Goal: Task Accomplishment & Management: Manage account settings

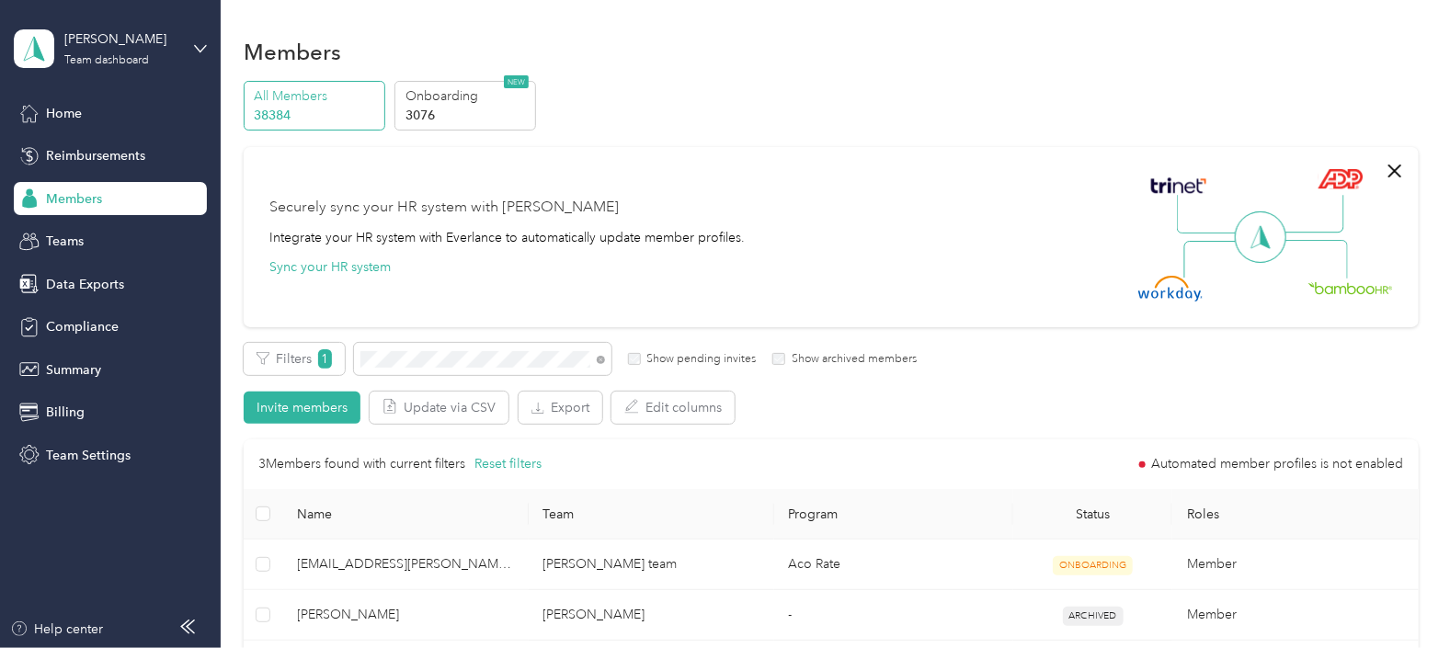
scroll to position [206, 0]
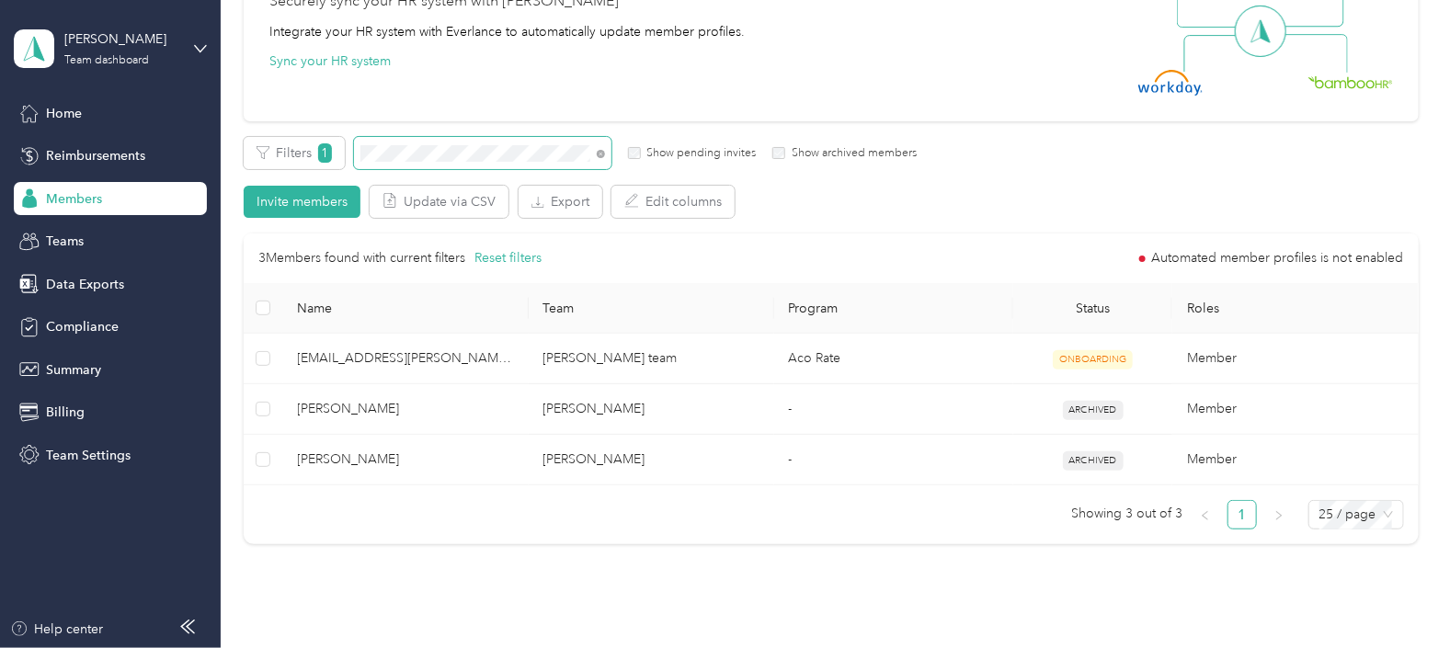
drag, startPoint x: 506, startPoint y: 161, endPoint x: 378, endPoint y: 165, distance: 127.9
click at [378, 165] on span at bounding box center [482, 153] width 257 height 32
click at [504, 161] on span at bounding box center [482, 153] width 257 height 32
click at [336, 161] on div "Filters 1 Show pending invites Show archived members" at bounding box center [580, 153] width 673 height 32
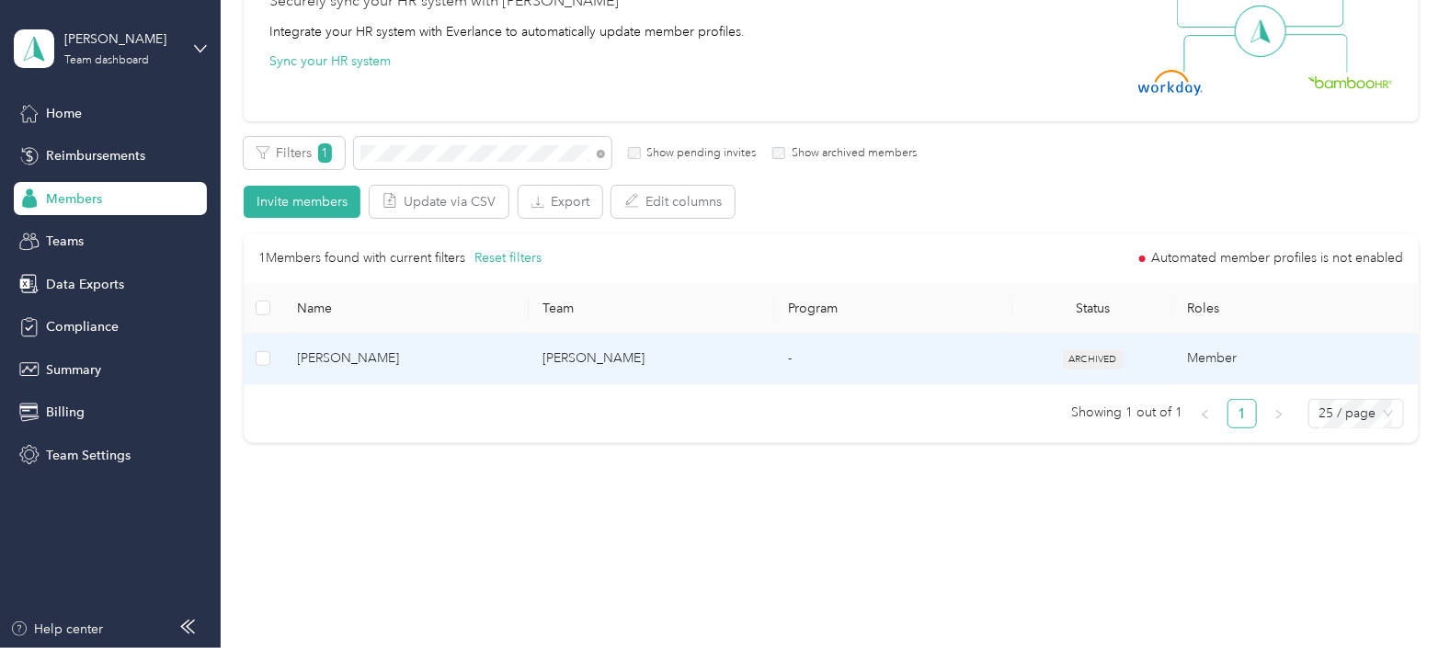
click at [727, 357] on td "[PERSON_NAME]" at bounding box center [651, 359] width 245 height 51
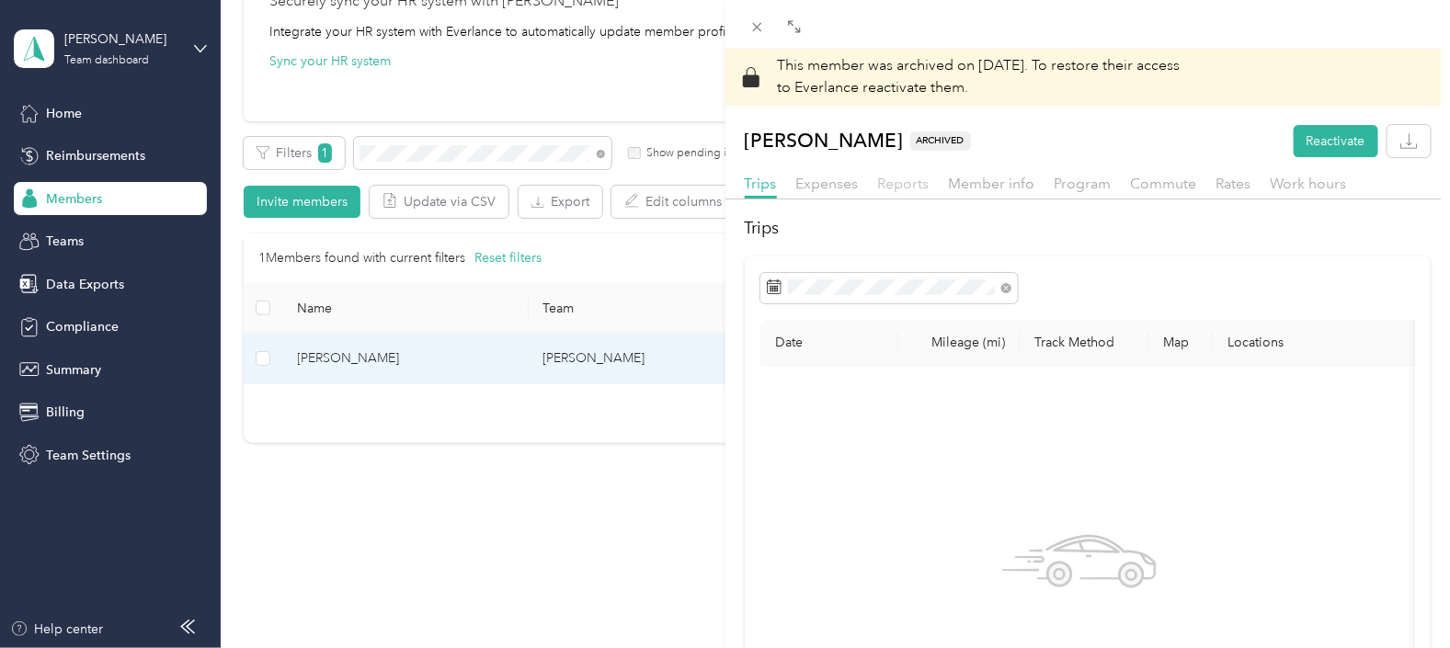
click at [901, 188] on span "Reports" at bounding box center [903, 183] width 51 height 17
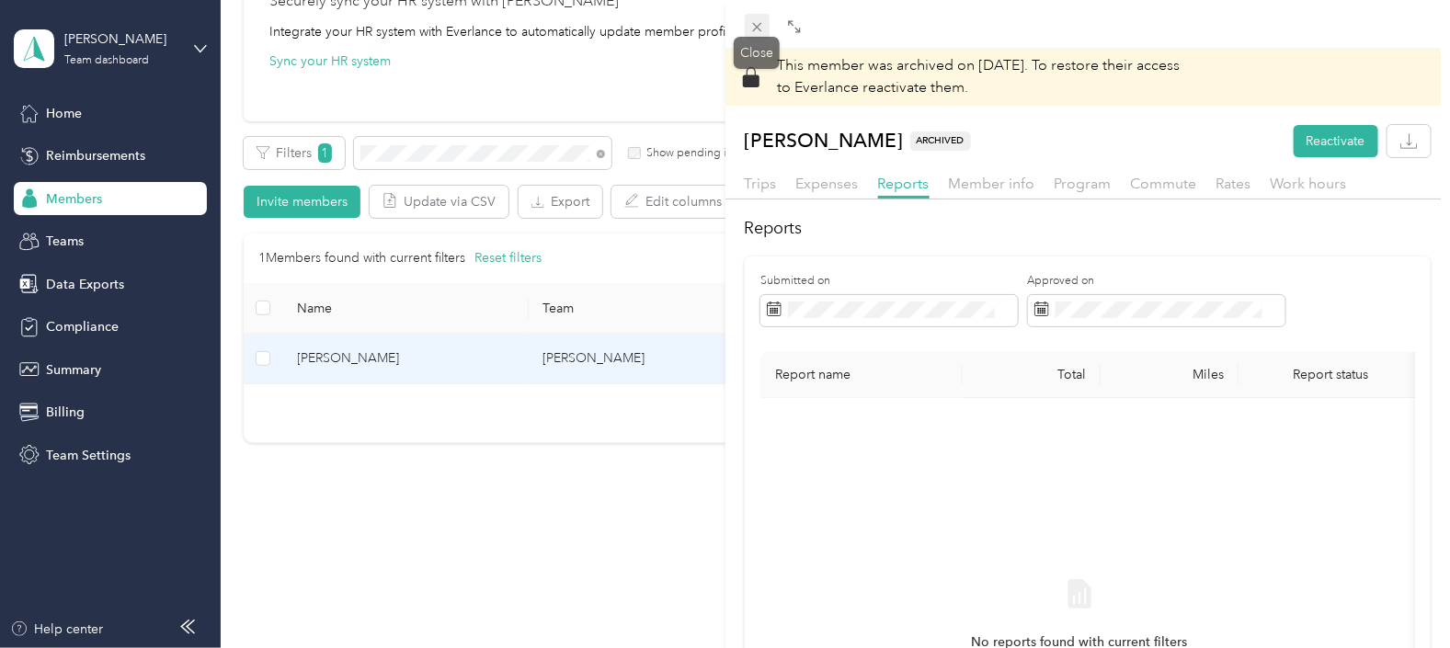
click at [763, 27] on icon at bounding box center [757, 27] width 16 height 16
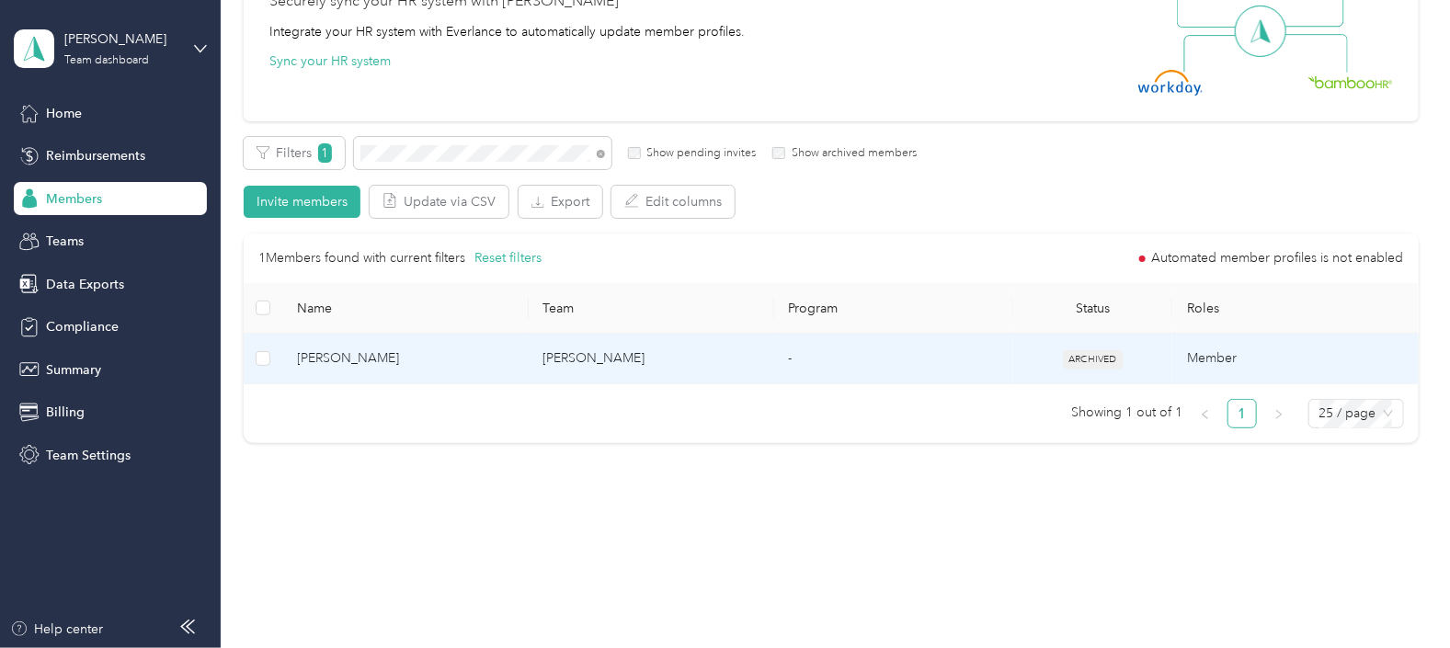
click at [622, 368] on td "[PERSON_NAME]" at bounding box center [651, 359] width 245 height 51
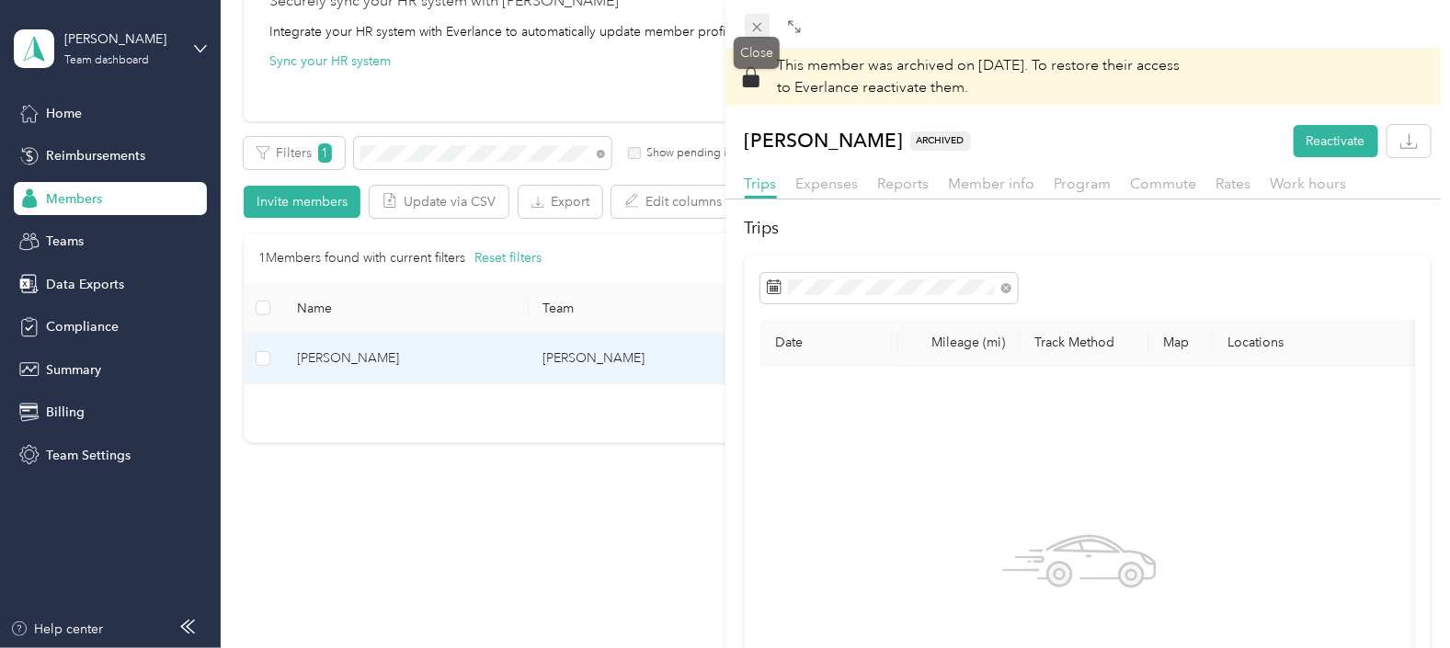
click at [759, 26] on icon at bounding box center [757, 27] width 16 height 16
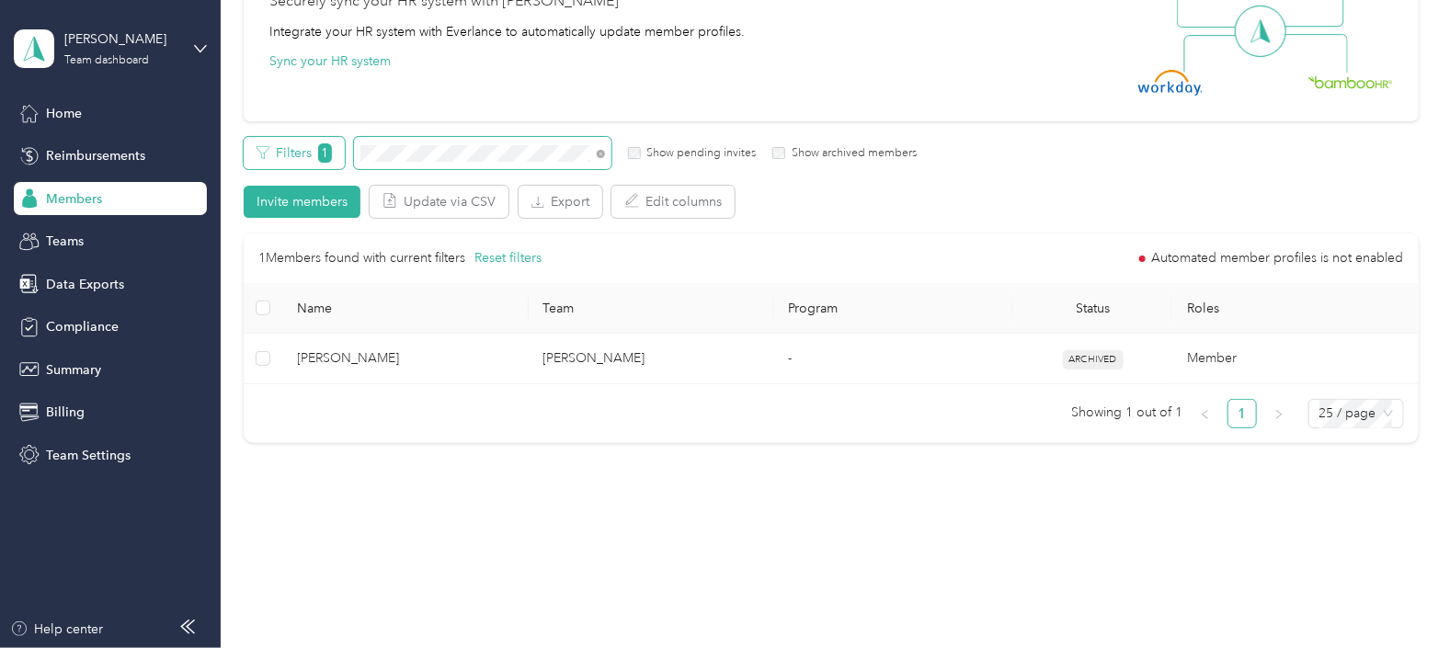
click at [332, 165] on div "Filters 1 Show pending invites Show archived members" at bounding box center [580, 153] width 673 height 32
click at [348, 150] on div "Filters 1 Show pending invites Show archived members" at bounding box center [580, 153] width 673 height 32
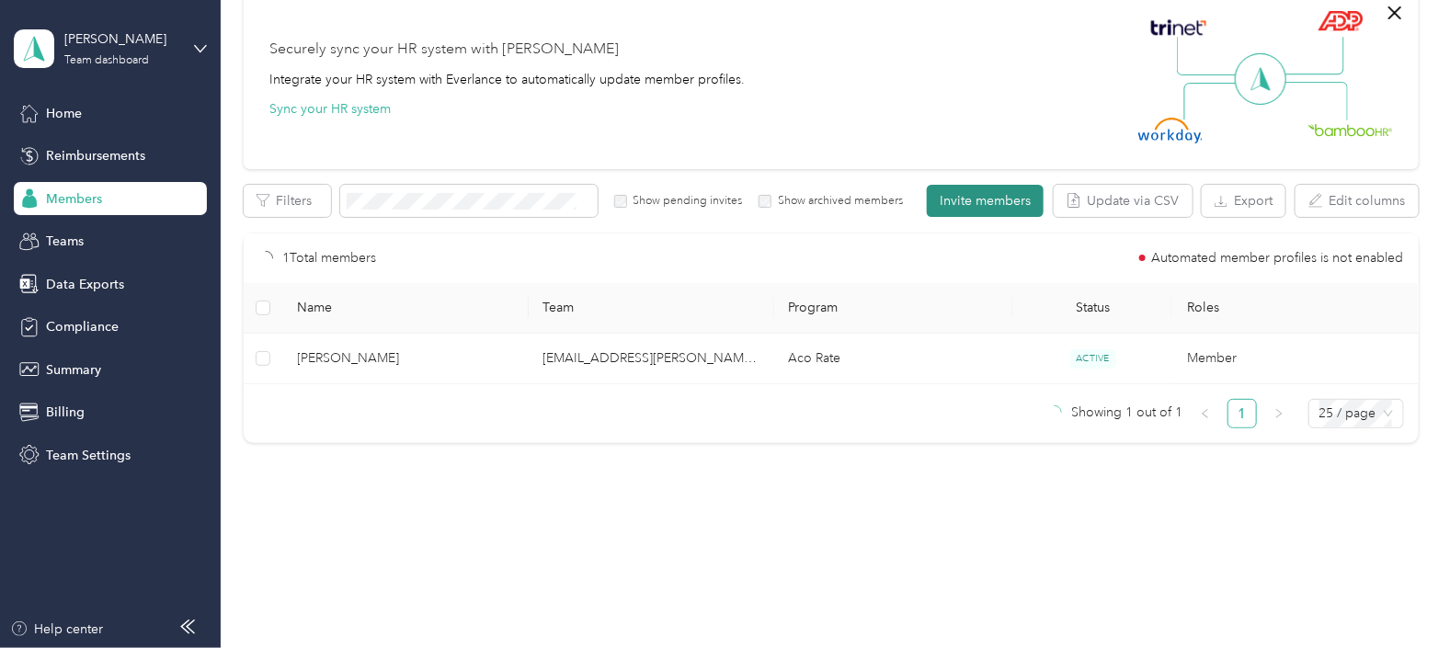
click at [961, 199] on button "Invite members" at bounding box center [985, 201] width 117 height 32
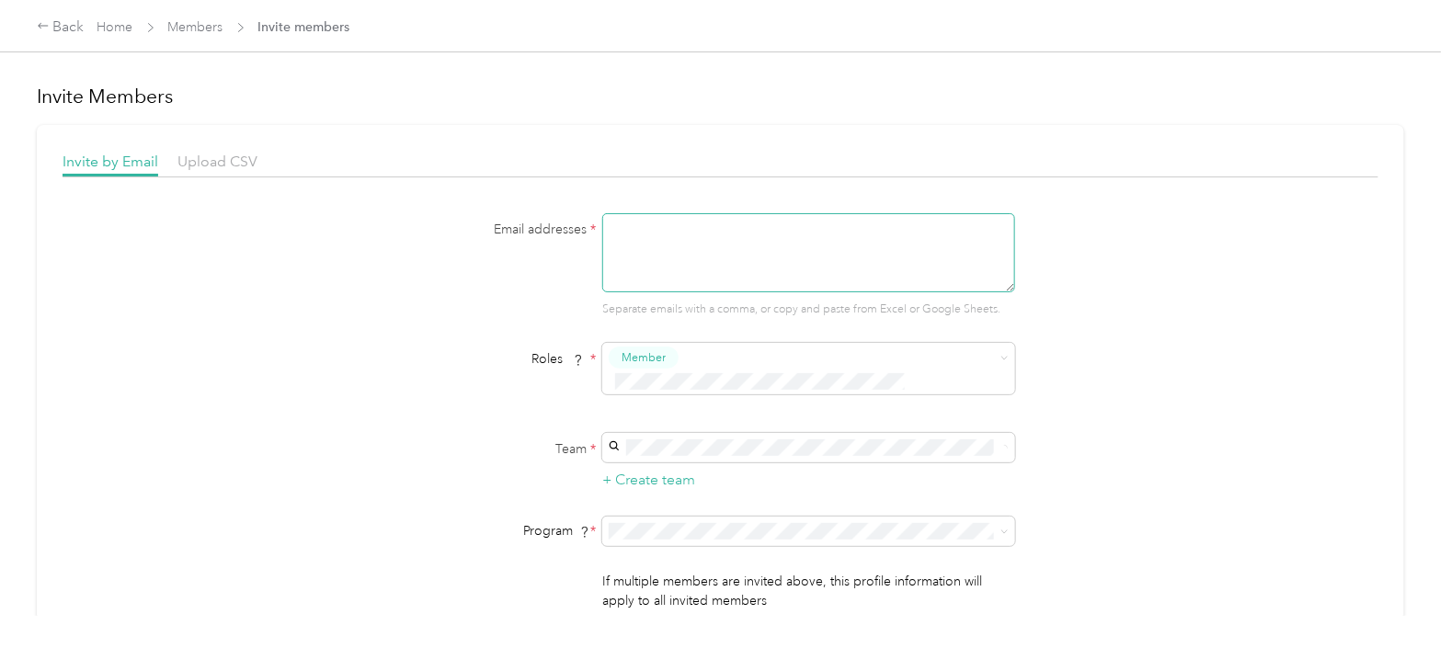
click at [683, 248] on textarea at bounding box center [808, 252] width 413 height 79
paste textarea "[EMAIL_ADDRESS][PERSON_NAME][DOMAIN_NAME]"
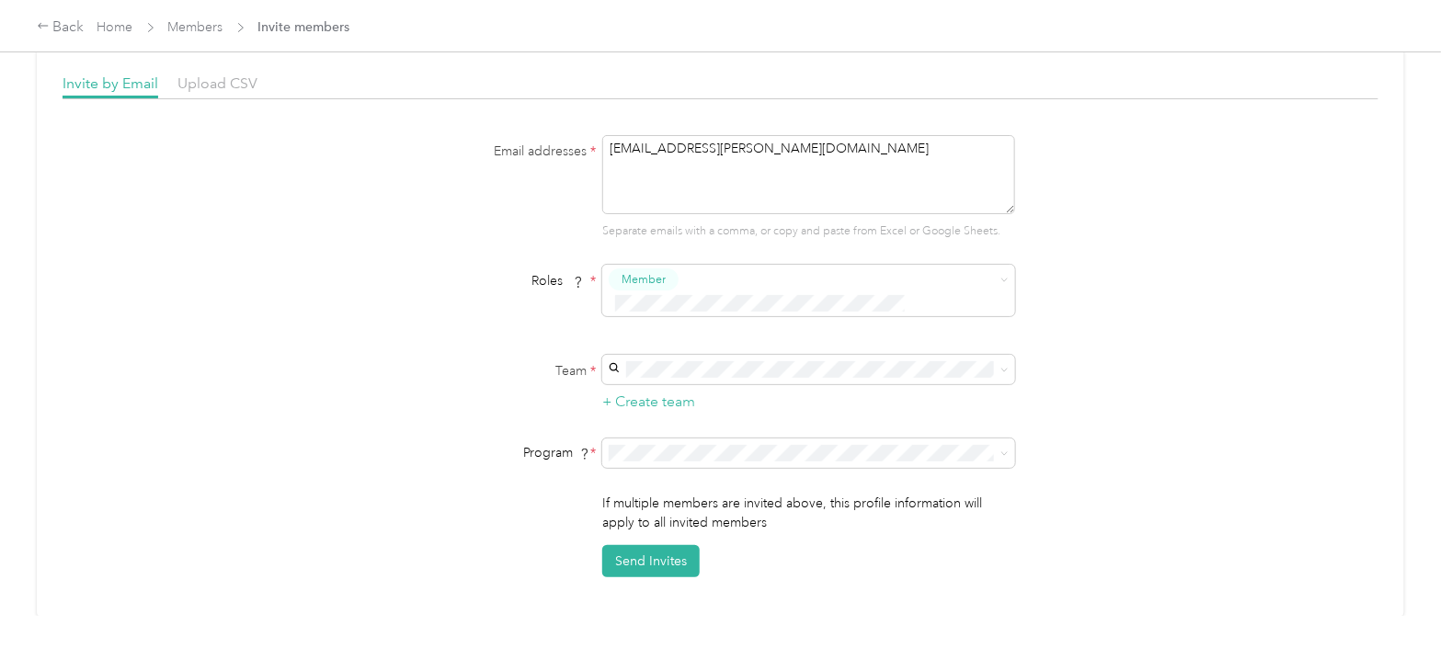
scroll to position [114, 0]
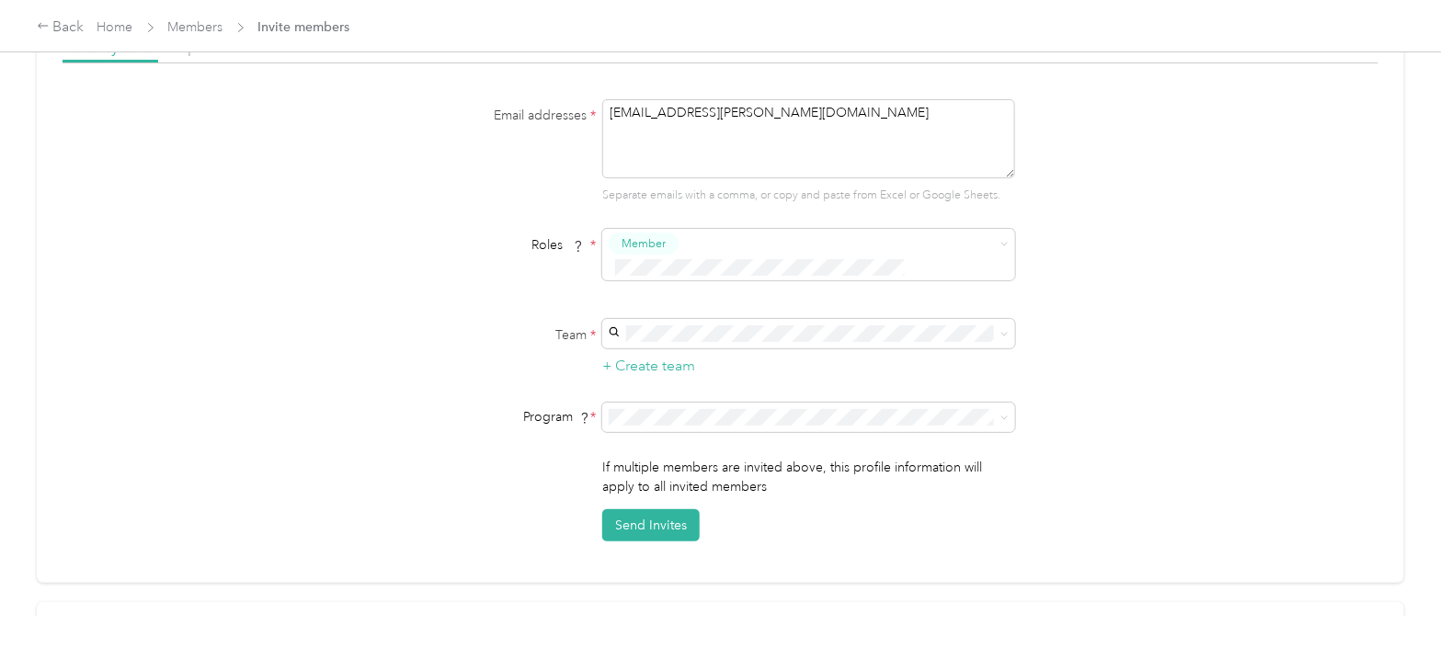
type textarea "[EMAIL_ADDRESS][PERSON_NAME][DOMAIN_NAME]"
click at [704, 345] on div "[EMAIL_ADDRESS][PERSON_NAME][DOMAIN_NAME] [EMAIL_ADDRESS][PERSON_NAME][DOMAIN_N…" at bounding box center [804, 353] width 387 height 42
click at [682, 175] on li "Aco Rate (CPM)" at bounding box center [805, 167] width 413 height 32
click at [652, 509] on button "Send Invites" at bounding box center [650, 525] width 97 height 32
click at [69, 28] on div "Back" at bounding box center [61, 28] width 48 height 22
